Goal: Find contact information: Find contact information

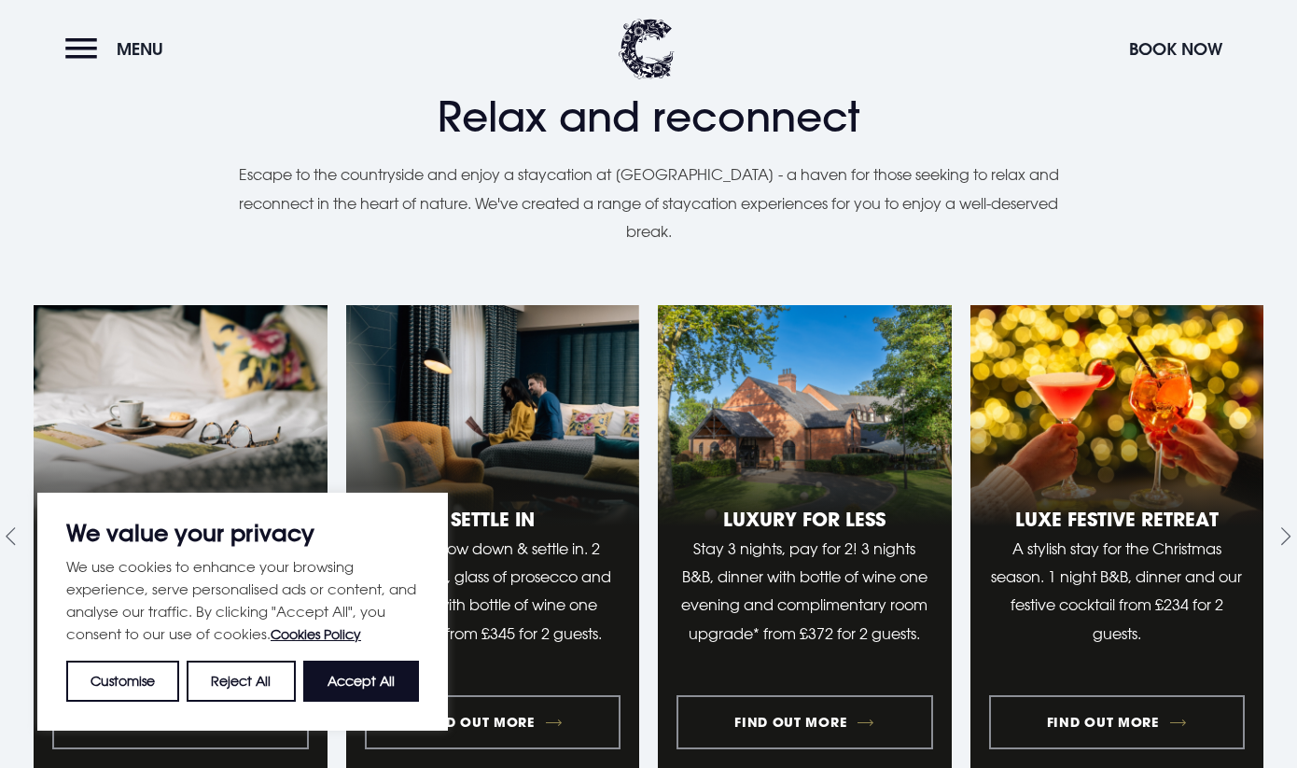
scroll to position [1390, 0]
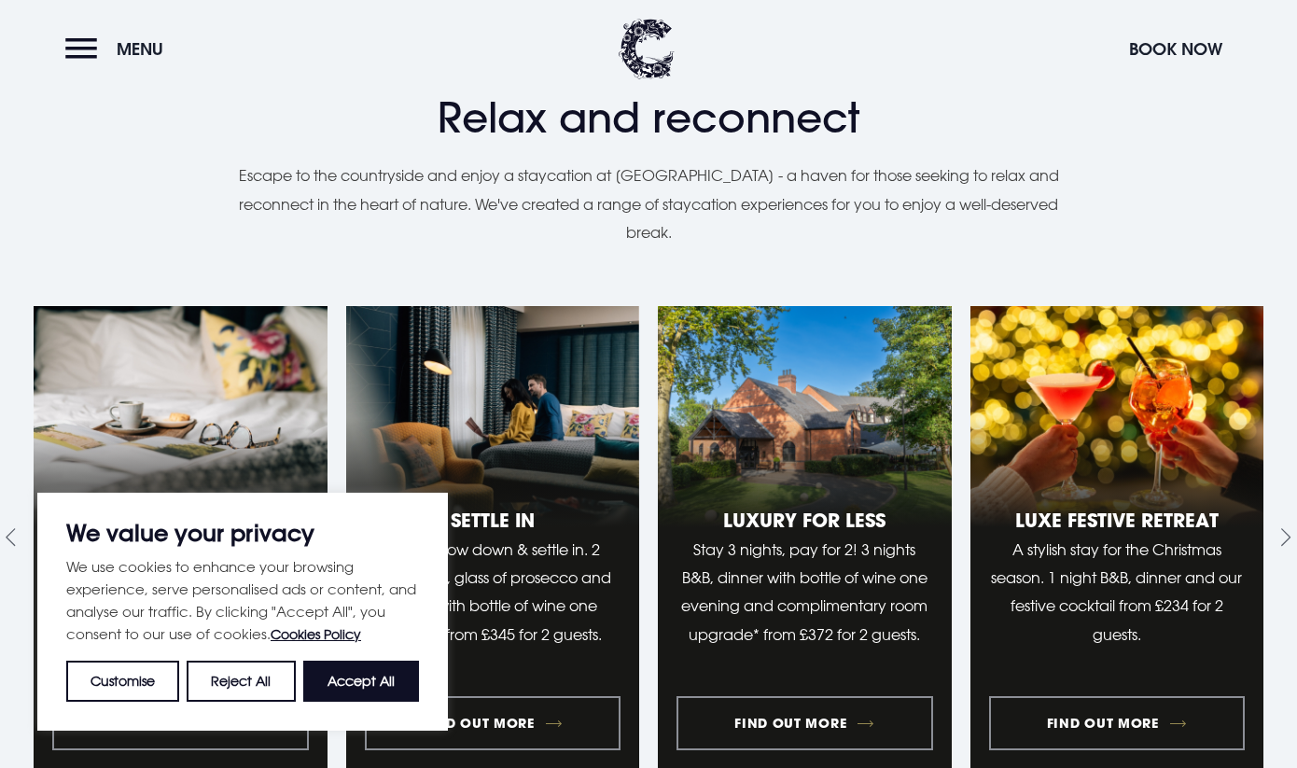
click at [240, 705] on div "We value your privacy We use cookies to enhance your browsing experience, serve…" at bounding box center [242, 612] width 411 height 238
click at [244, 686] on button "Reject All" at bounding box center [241, 681] width 108 height 41
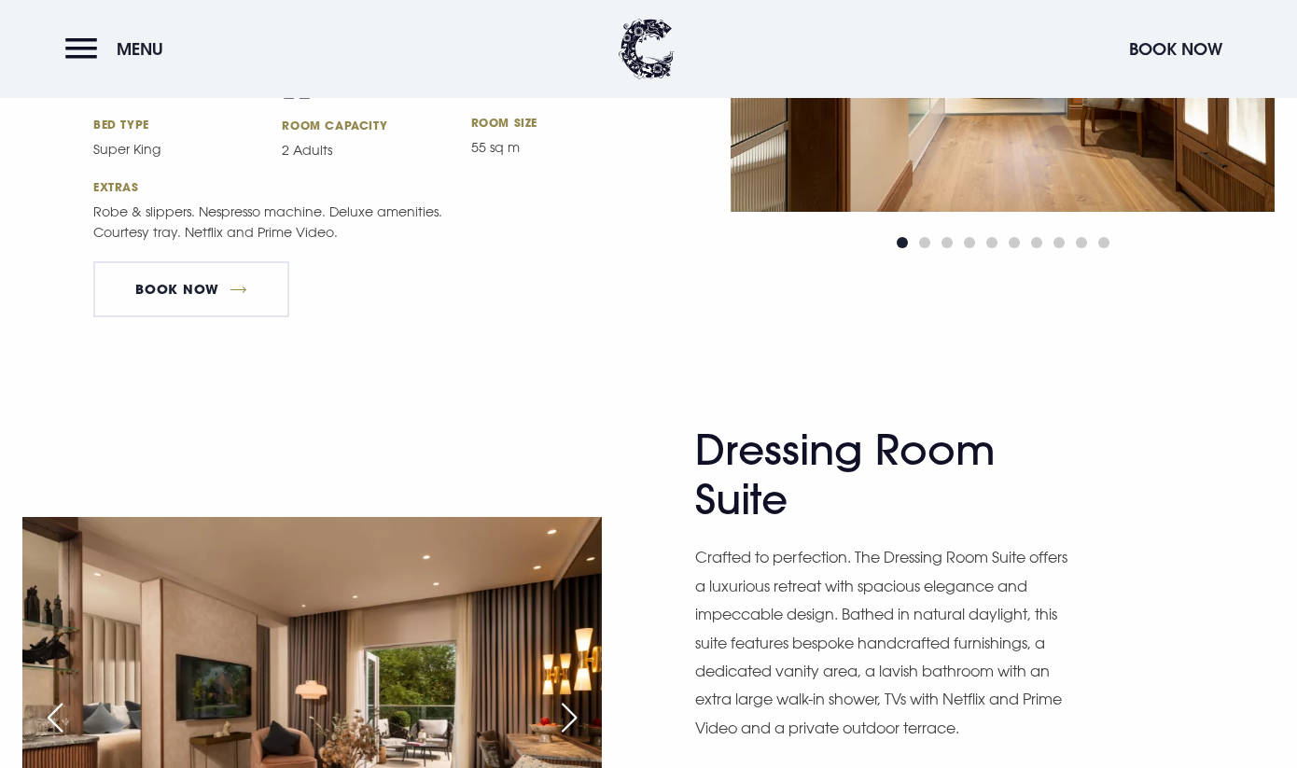
scroll to position [2371, 0]
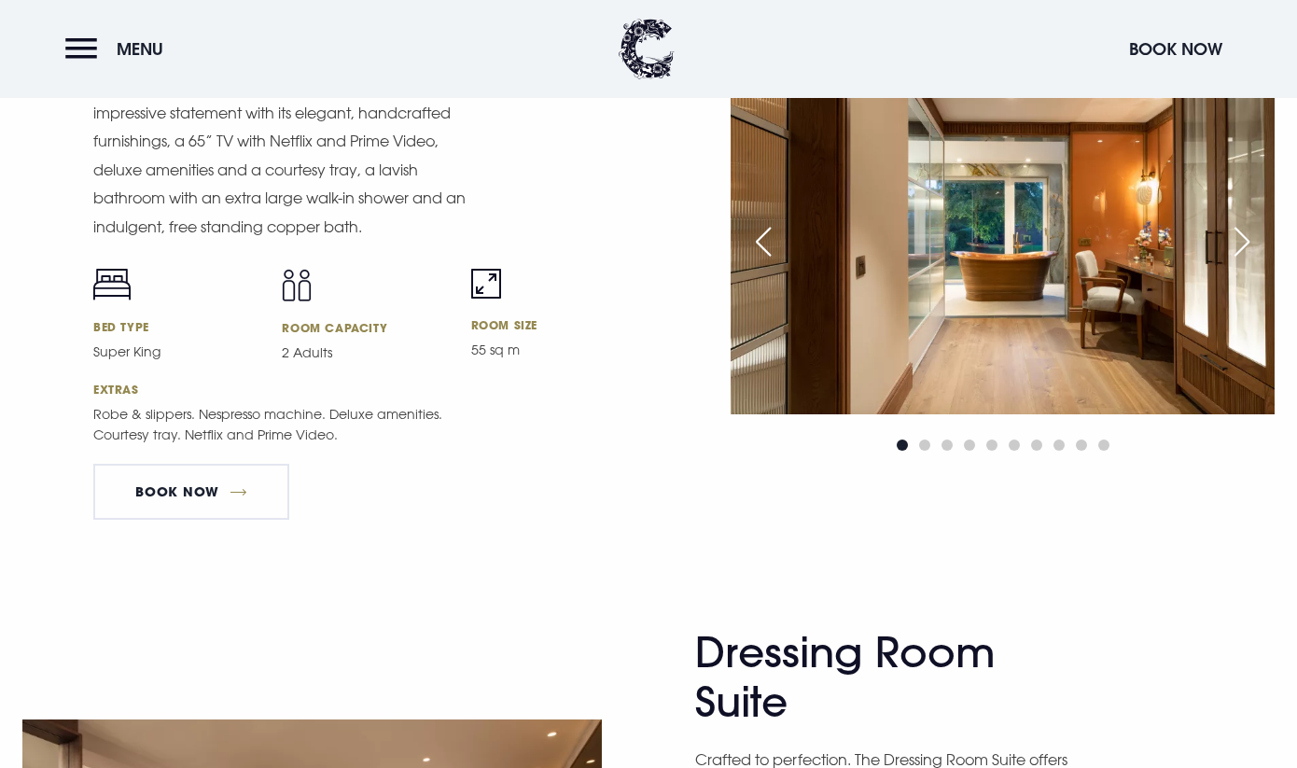
click at [1239, 244] on div "Next slide" at bounding box center [1242, 241] width 47 height 41
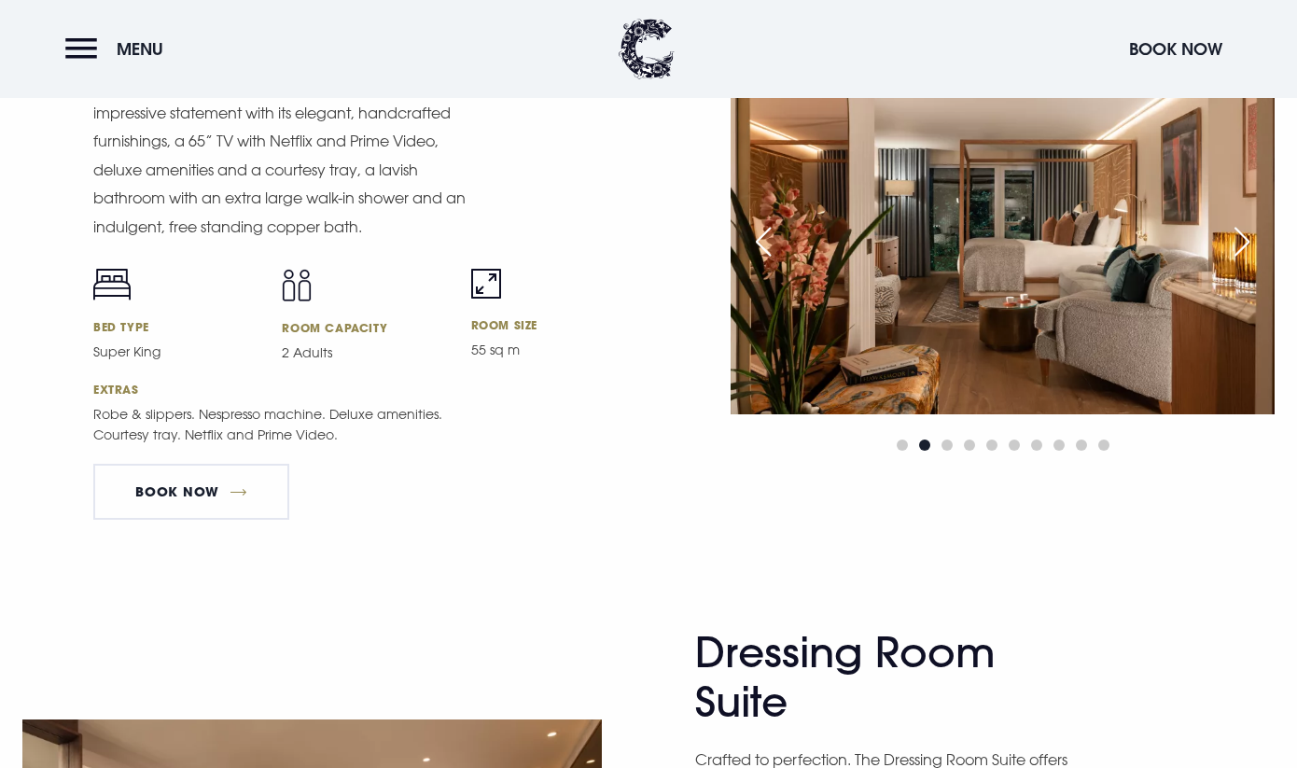
click at [1239, 244] on div "Next slide" at bounding box center [1242, 241] width 47 height 41
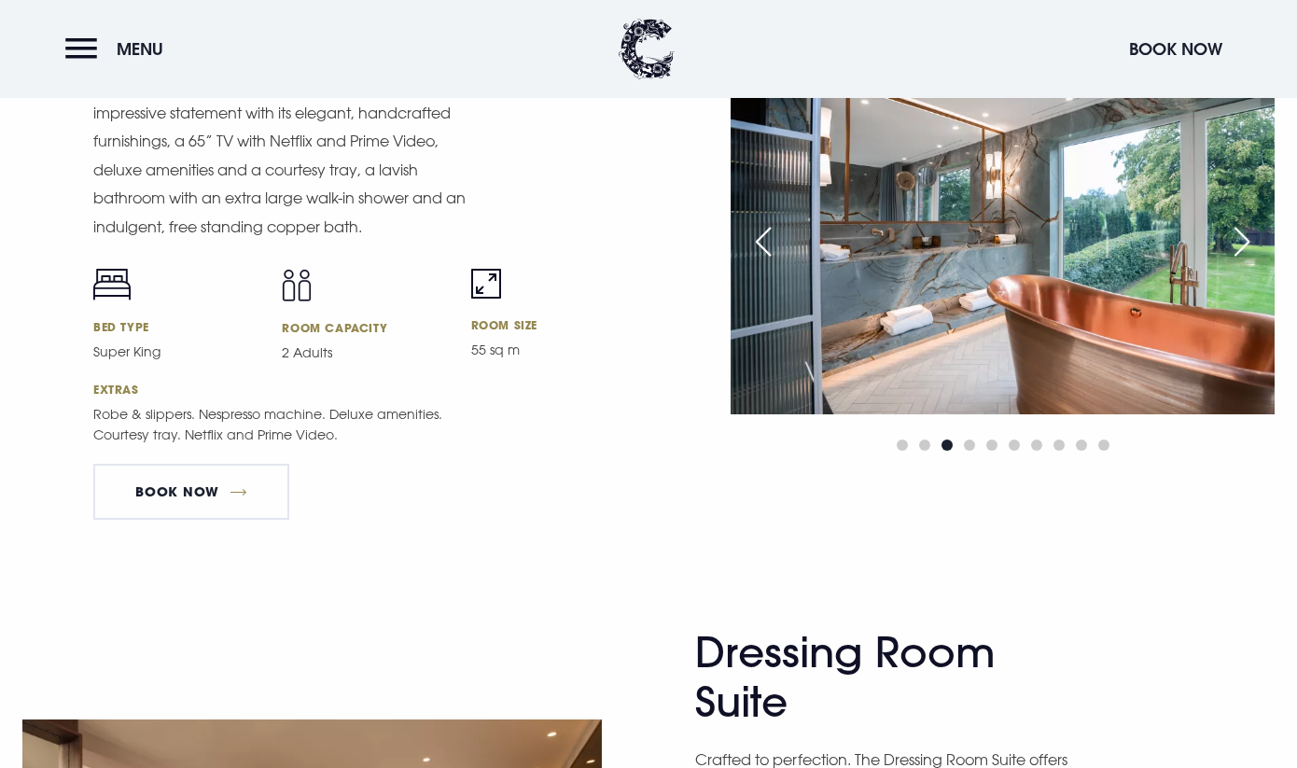
click at [1239, 244] on div "Next slide" at bounding box center [1242, 241] width 47 height 41
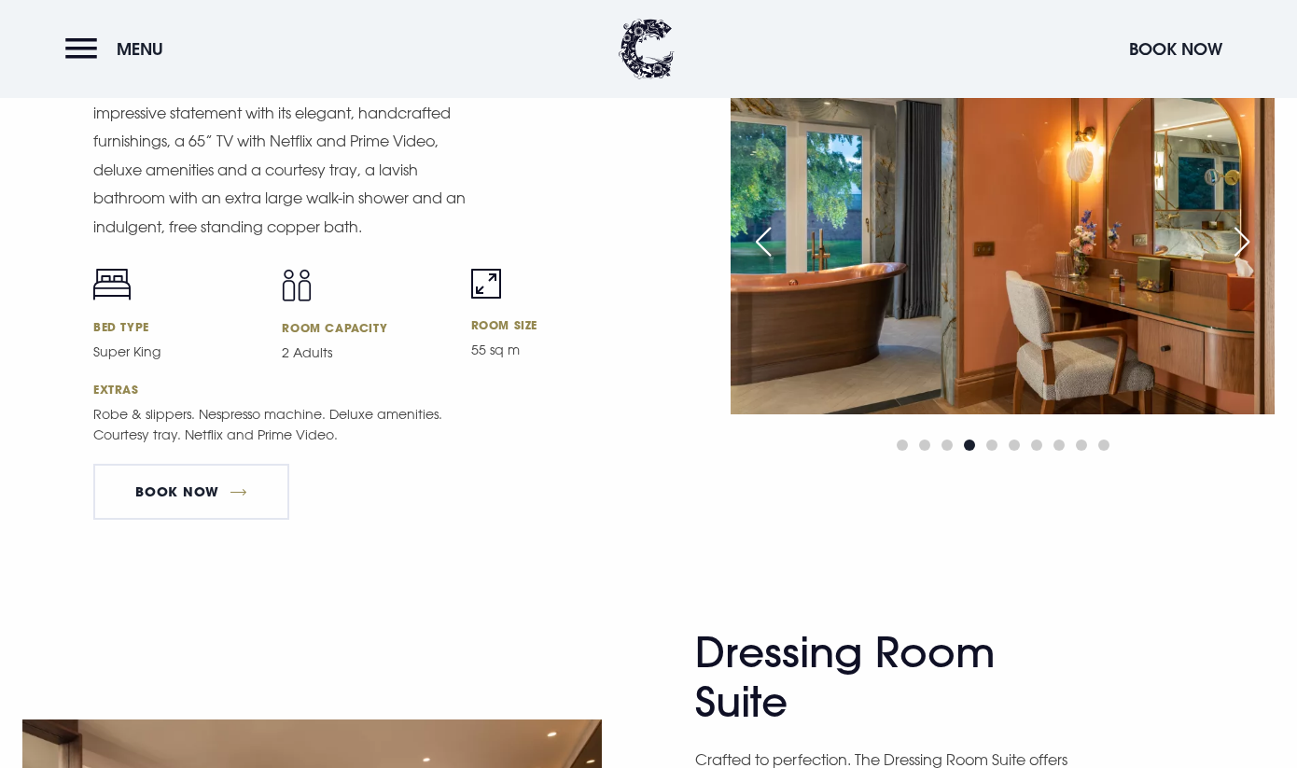
click at [1239, 244] on div "Next slide" at bounding box center [1242, 241] width 47 height 41
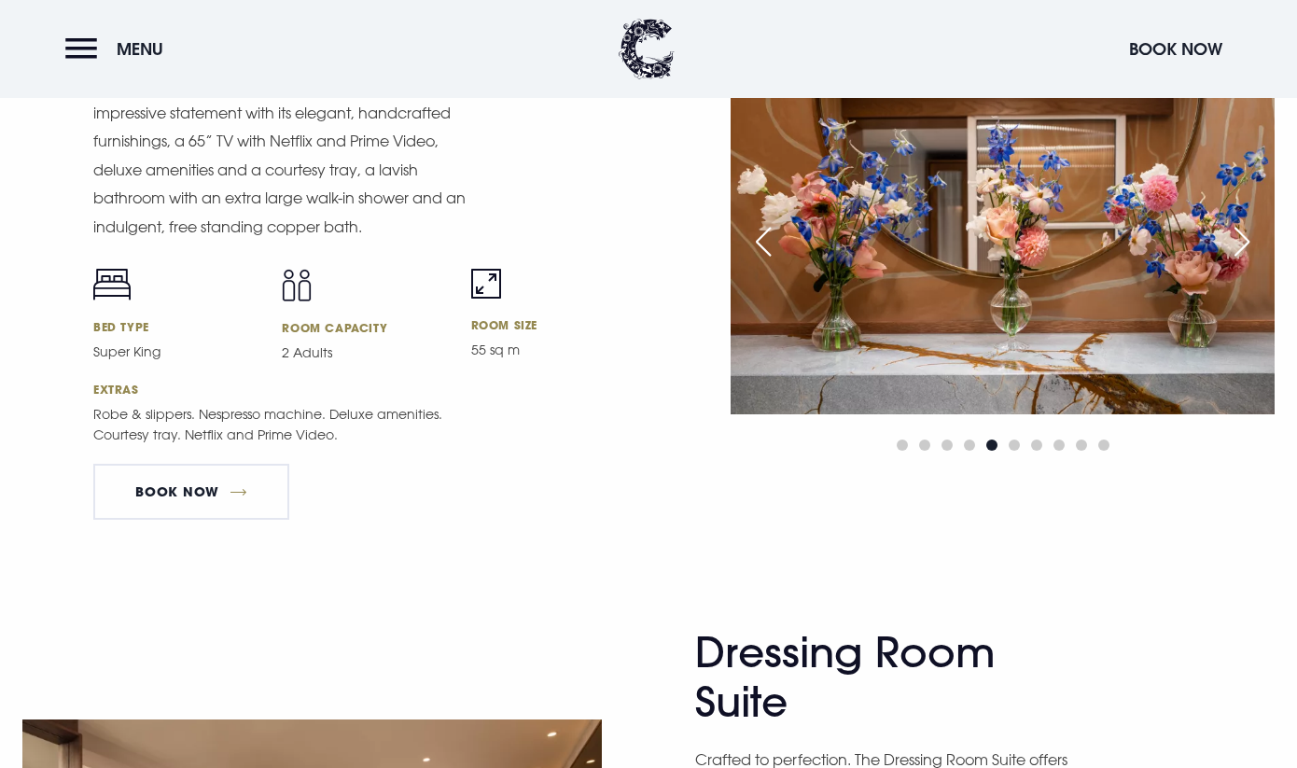
click at [1239, 244] on div "Next slide" at bounding box center [1242, 241] width 47 height 41
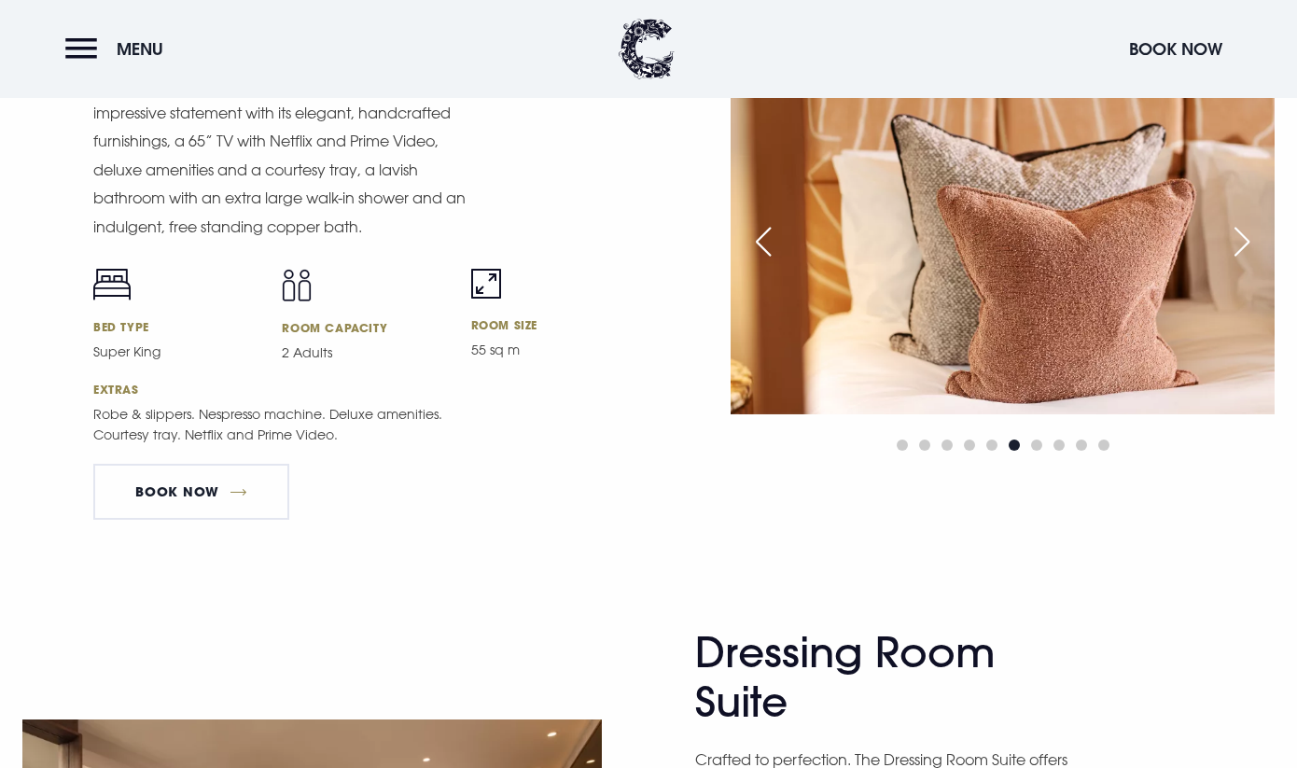
click at [1239, 244] on div "Next slide" at bounding box center [1242, 241] width 47 height 41
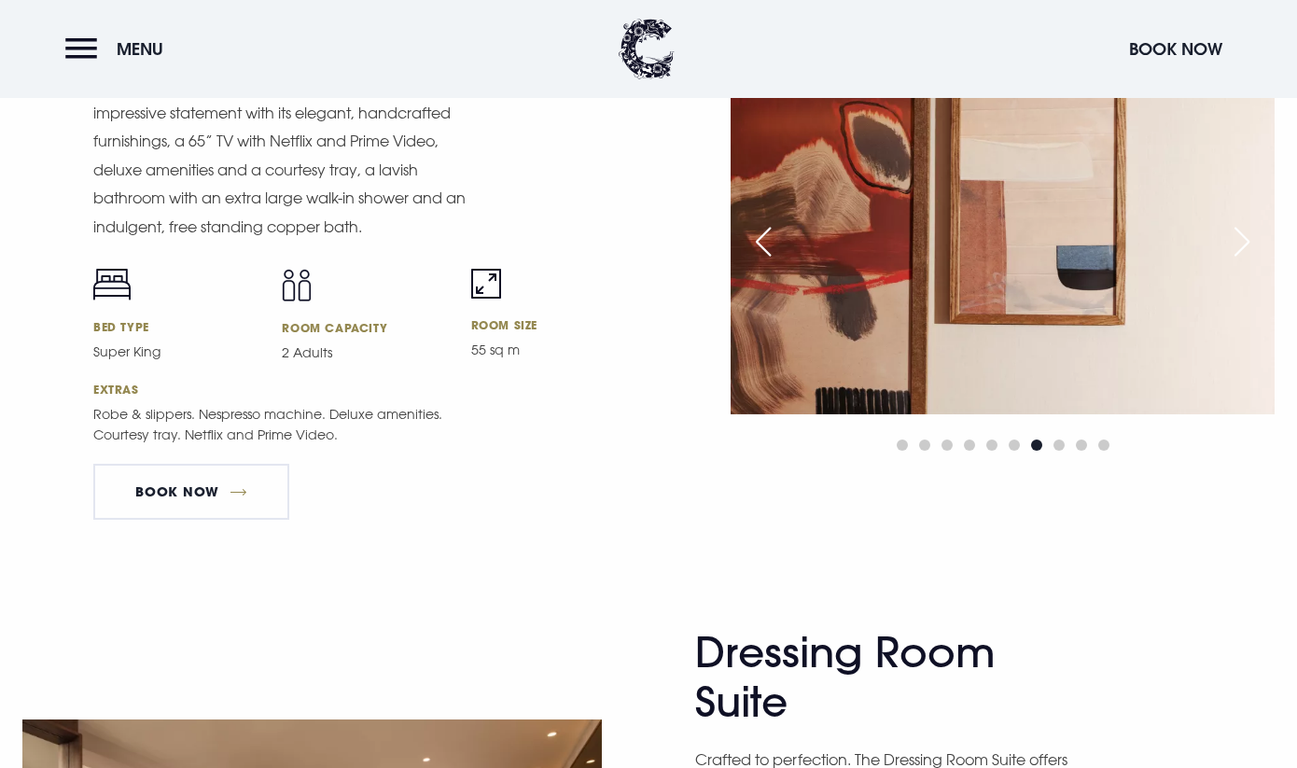
click at [1239, 244] on div "Next slide" at bounding box center [1242, 241] width 47 height 41
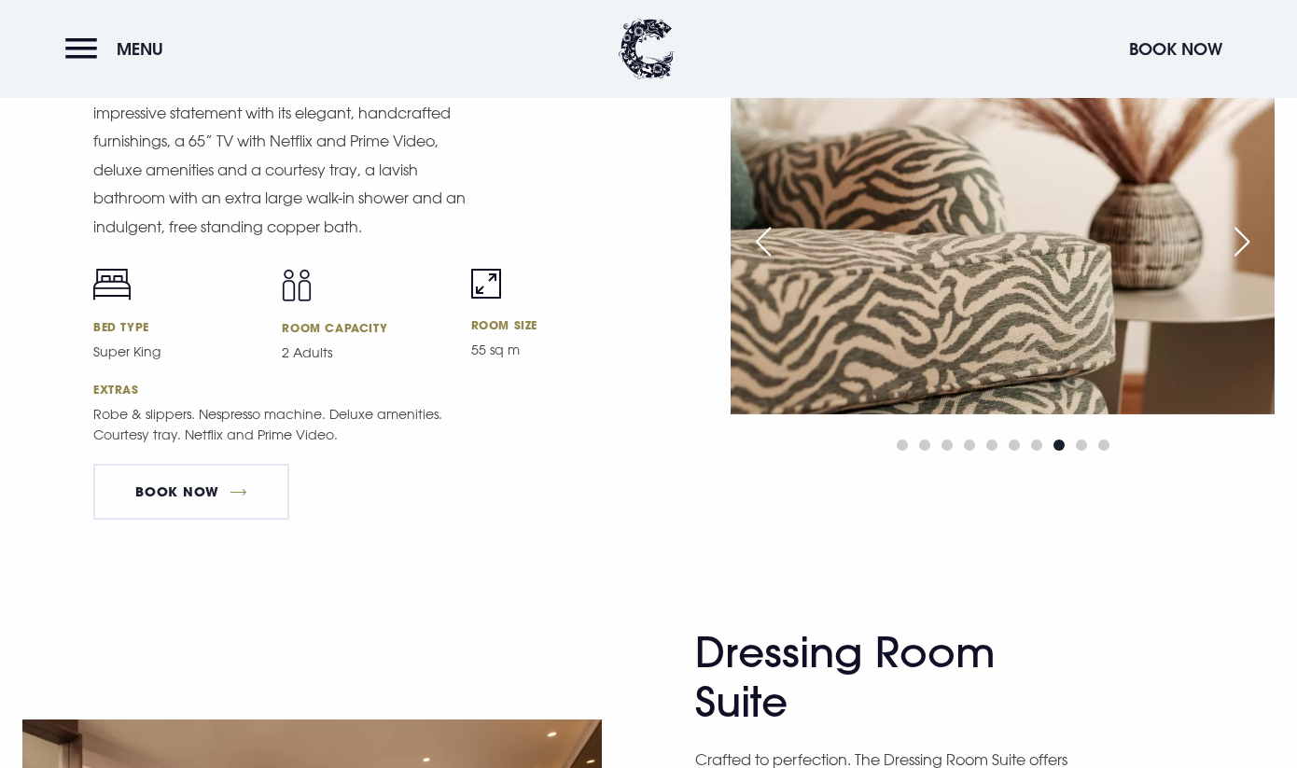
click at [1239, 244] on div "Next slide" at bounding box center [1242, 241] width 47 height 41
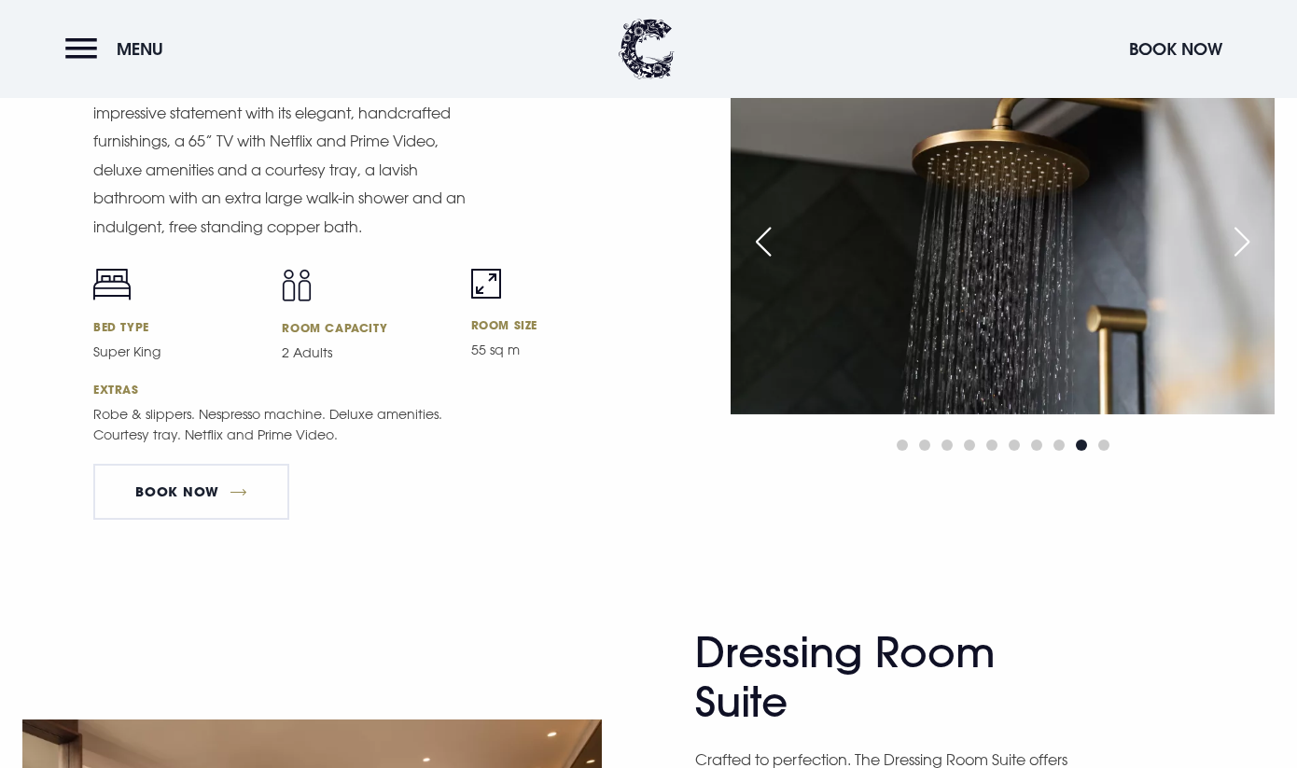
click at [1239, 244] on div "Next slide" at bounding box center [1242, 241] width 47 height 41
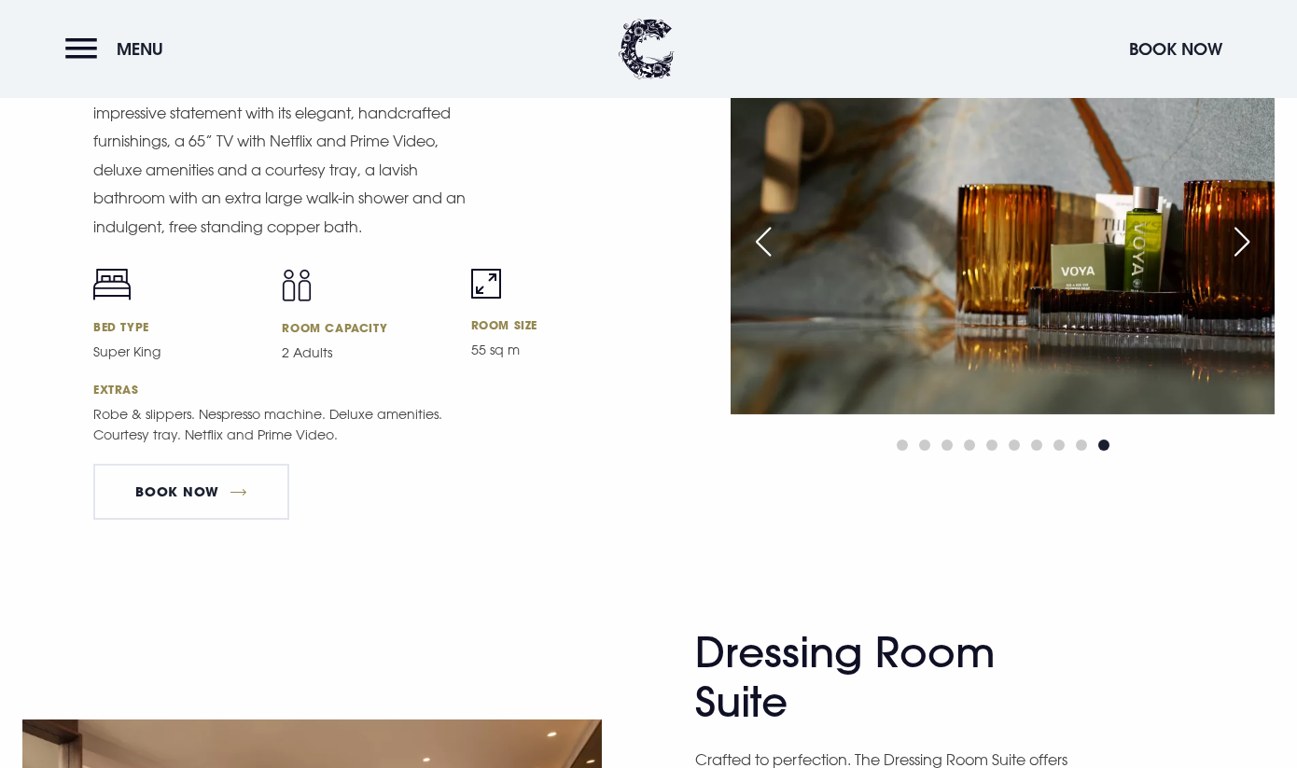
click at [1239, 244] on div "Next slide" at bounding box center [1242, 241] width 47 height 41
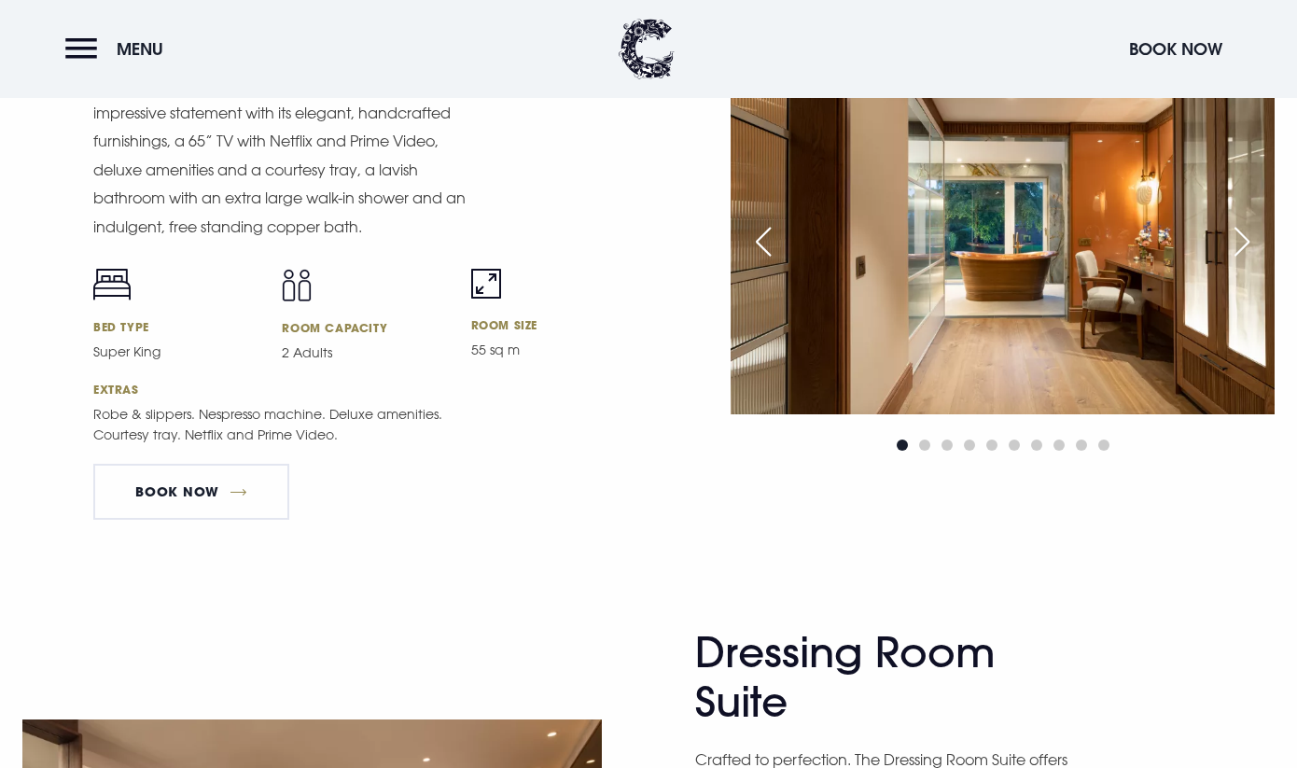
click at [1239, 244] on div "Next slide" at bounding box center [1242, 241] width 47 height 41
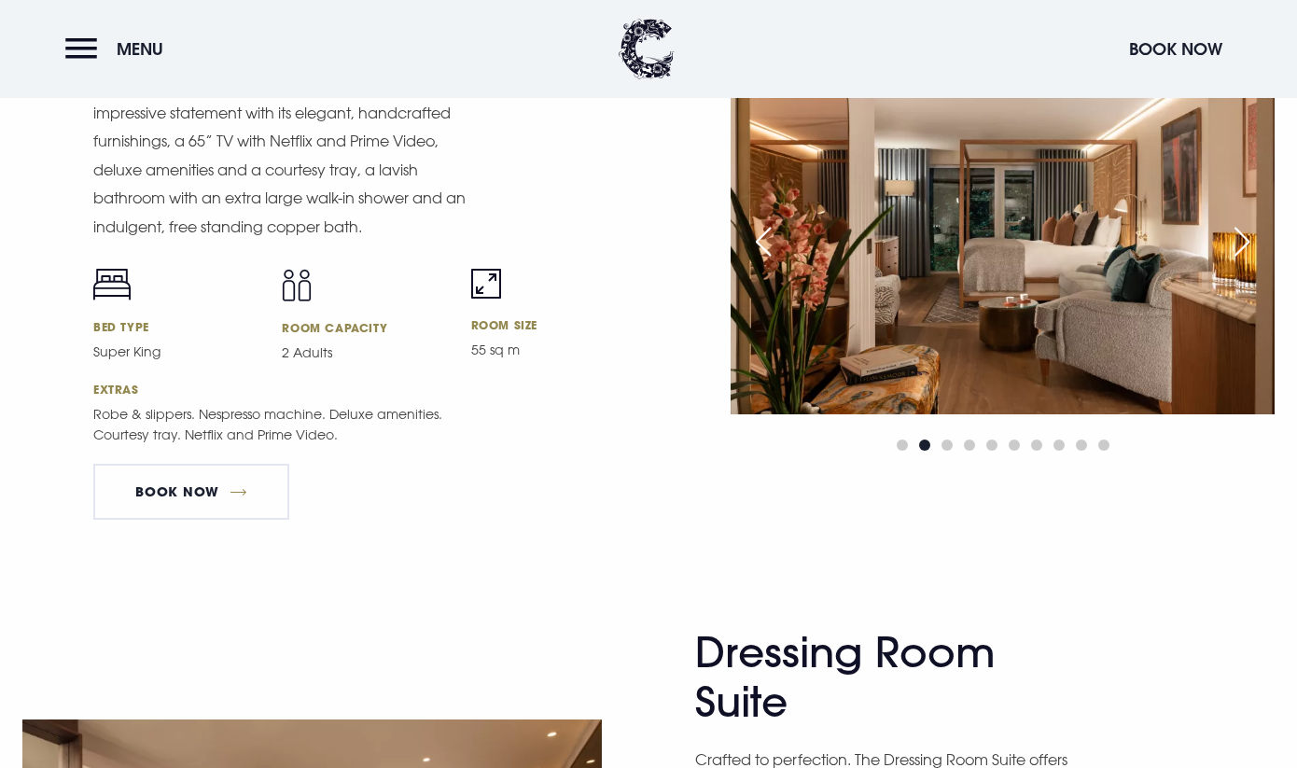
click at [1239, 244] on div "Next slide" at bounding box center [1242, 241] width 47 height 41
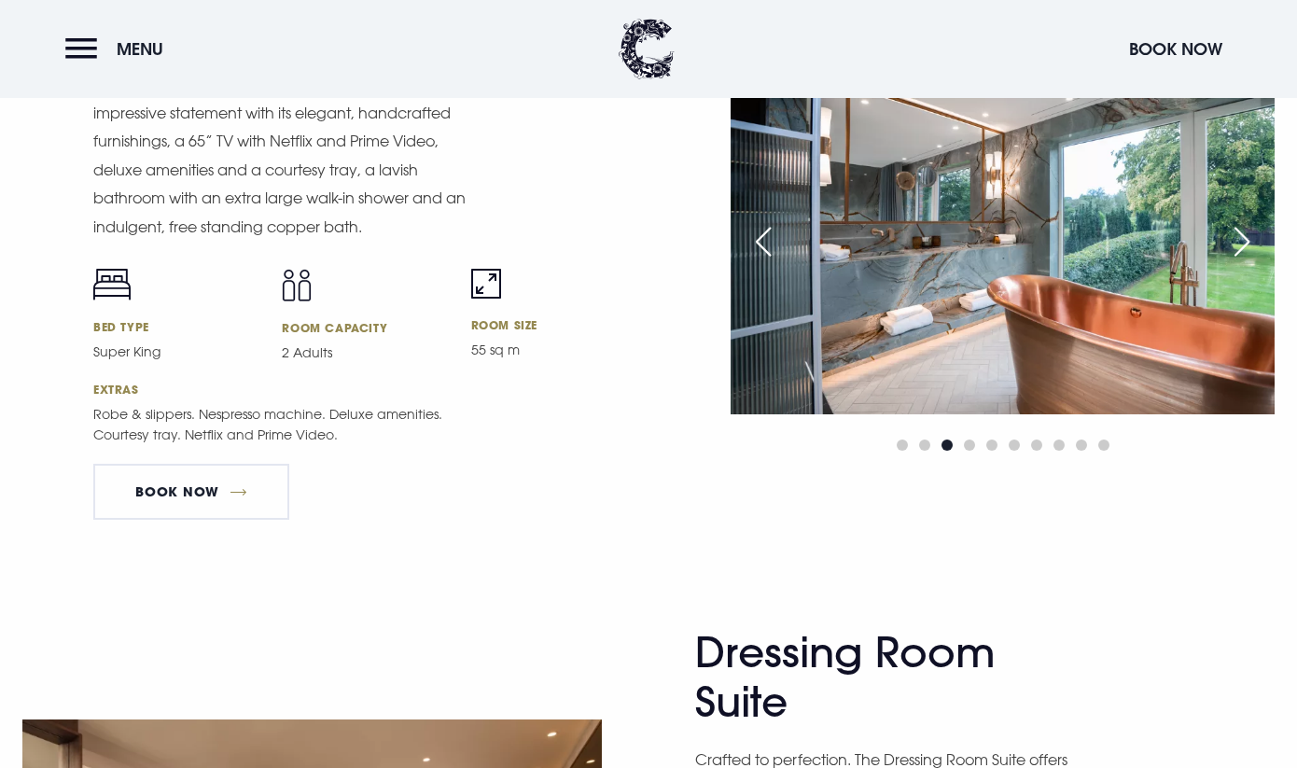
click at [1239, 244] on div "Next slide" at bounding box center [1242, 241] width 47 height 41
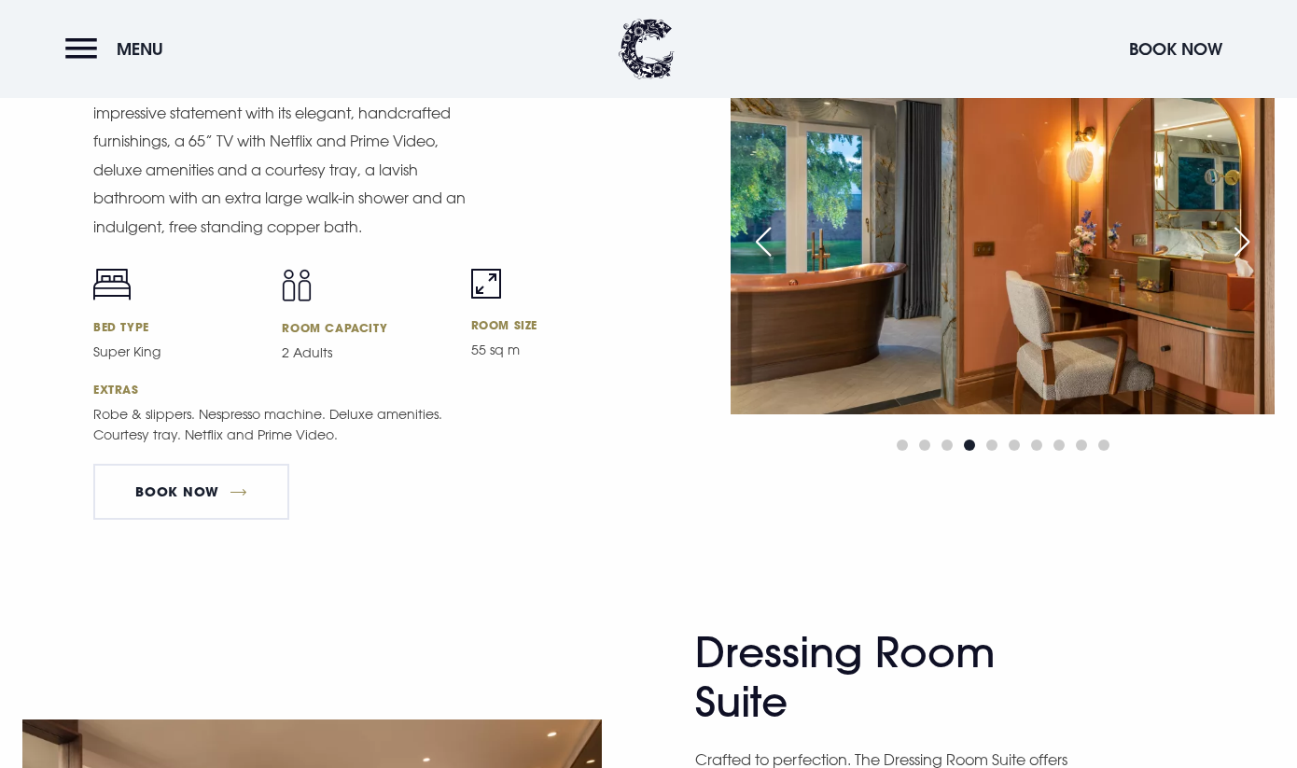
click at [1239, 244] on div "Next slide" at bounding box center [1242, 241] width 47 height 41
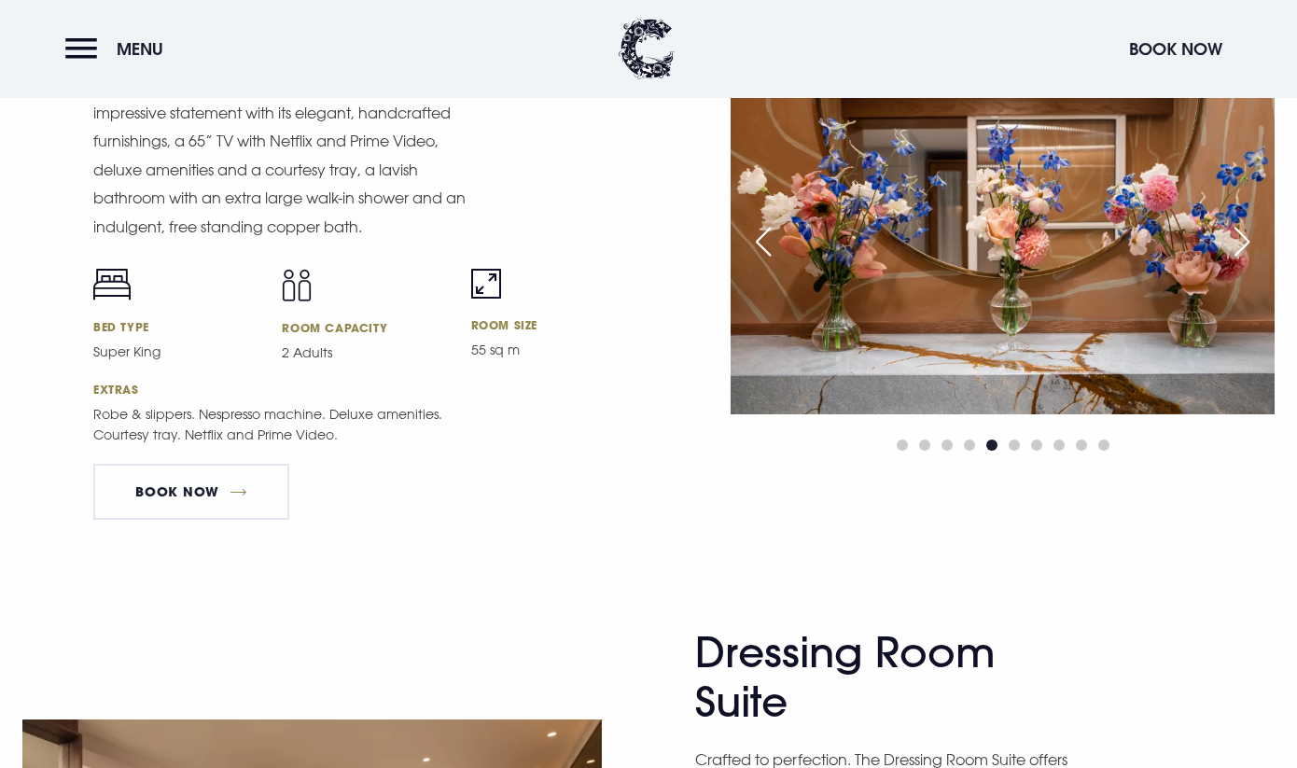
click at [1239, 244] on div "Next slide" at bounding box center [1242, 241] width 47 height 41
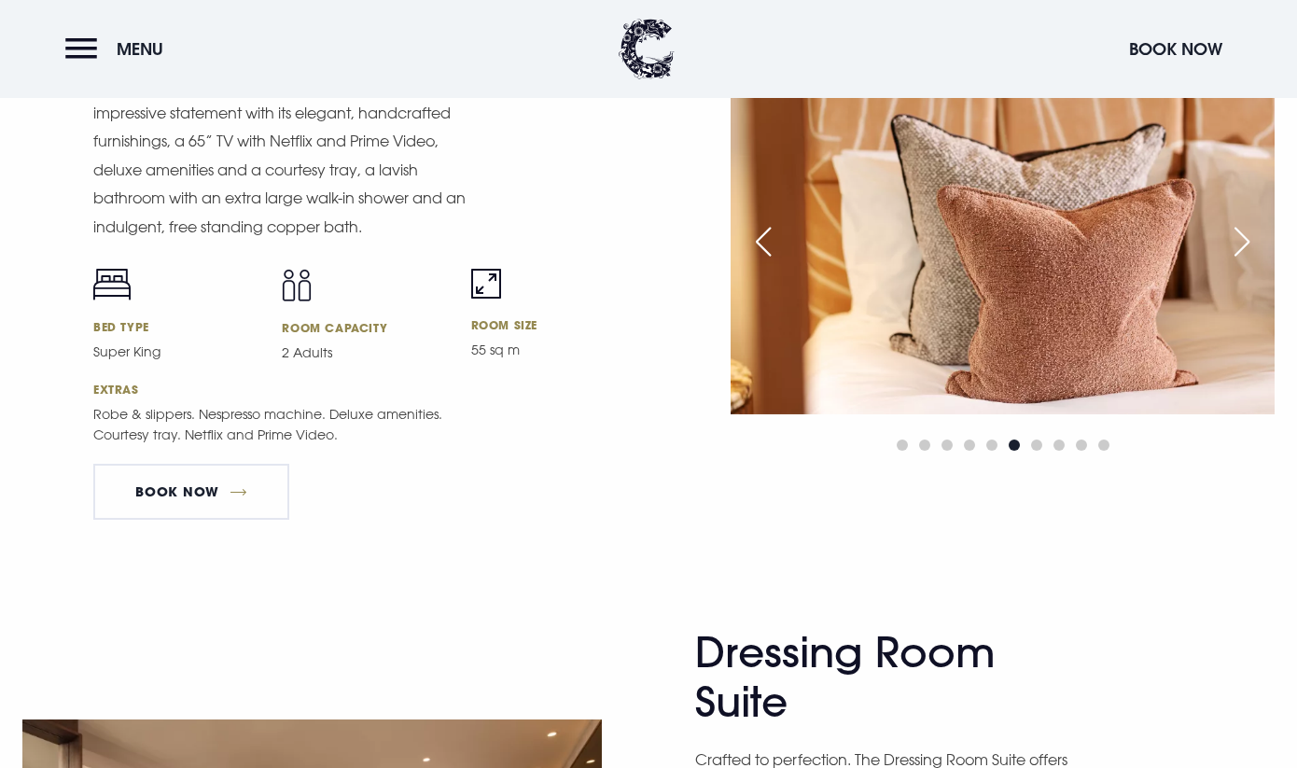
click at [1239, 244] on div "Next slide" at bounding box center [1242, 241] width 47 height 41
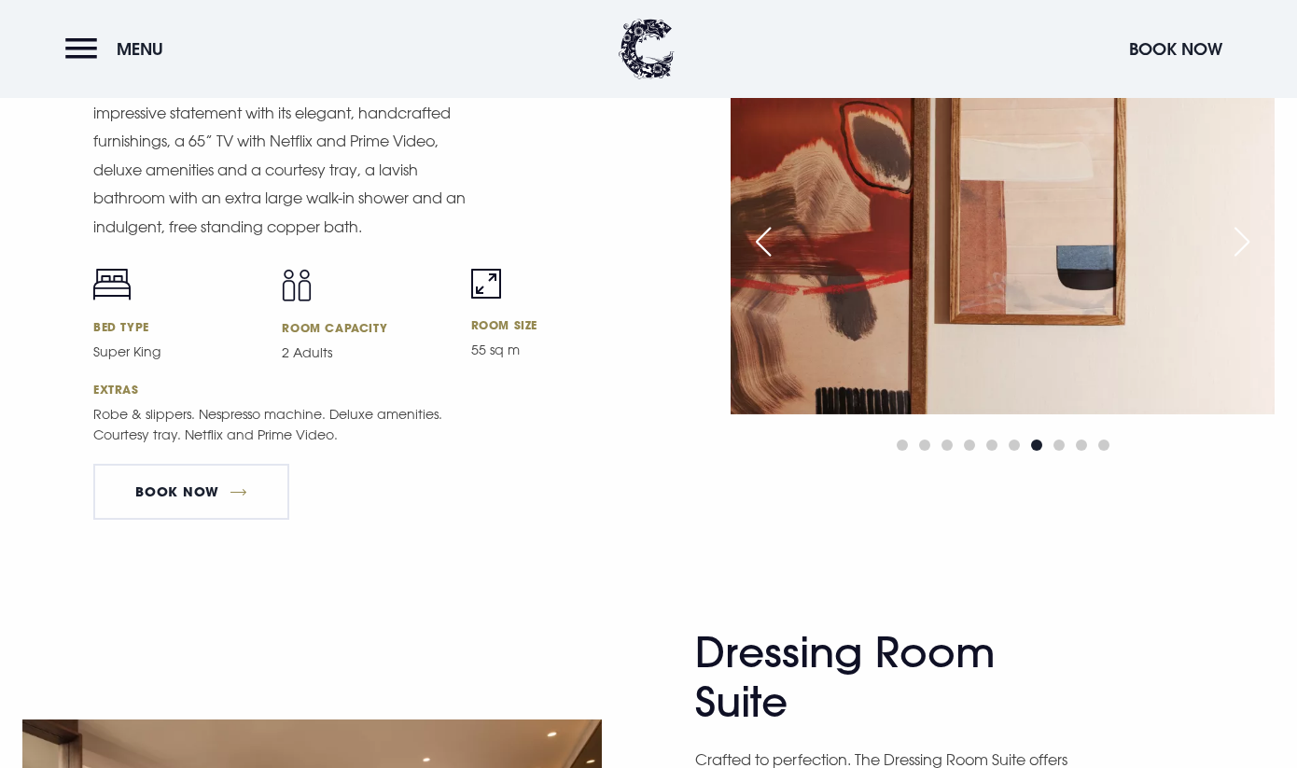
click at [1239, 244] on div "Next slide" at bounding box center [1242, 241] width 47 height 41
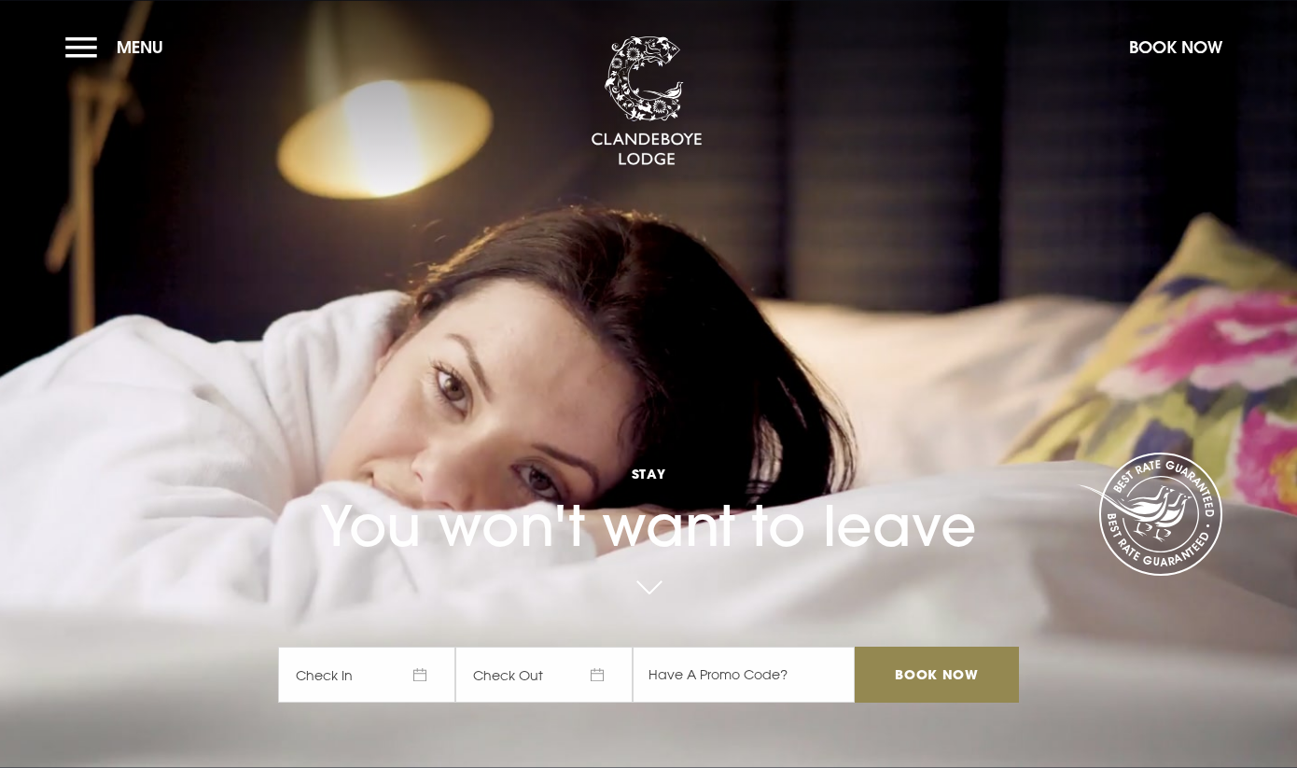
scroll to position [0, 0]
click at [105, 39] on button "Menu" at bounding box center [118, 47] width 107 height 40
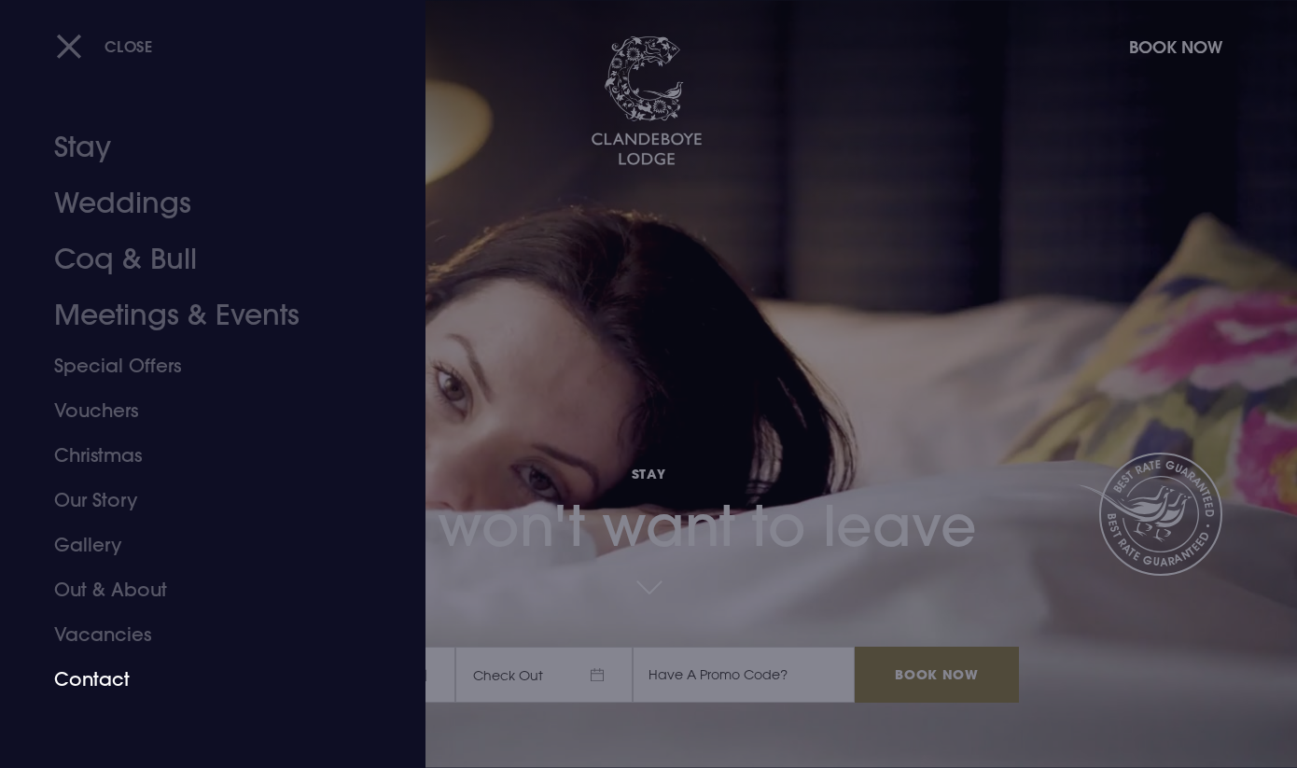
click at [107, 669] on link "Contact" at bounding box center [201, 679] width 295 height 45
